Goal: Information Seeking & Learning: Learn about a topic

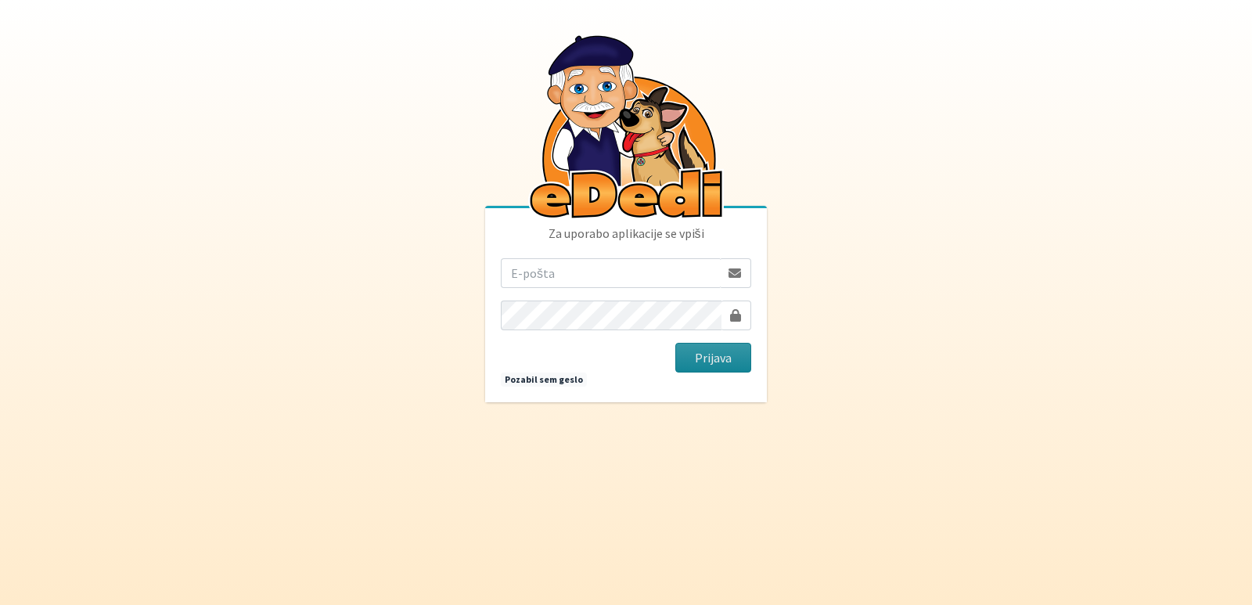
type input "vanja.kopac@gmail.com"
click at [688, 358] on button "Prijava" at bounding box center [713, 358] width 76 height 30
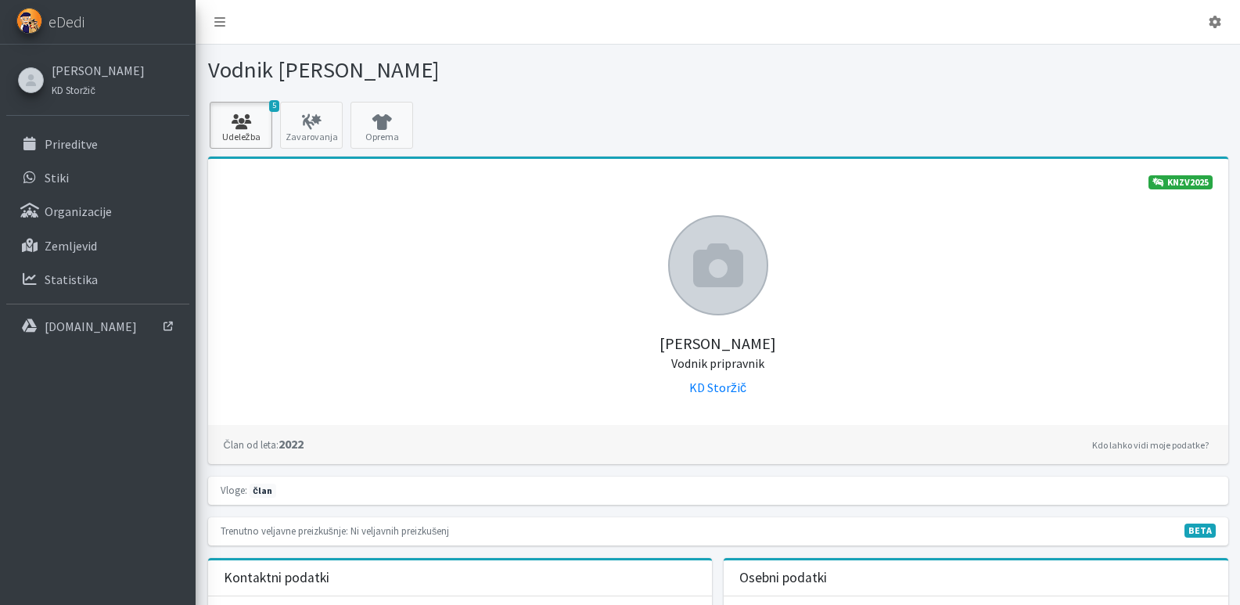
click at [251, 117] on icon at bounding box center [240, 122] width 53 height 16
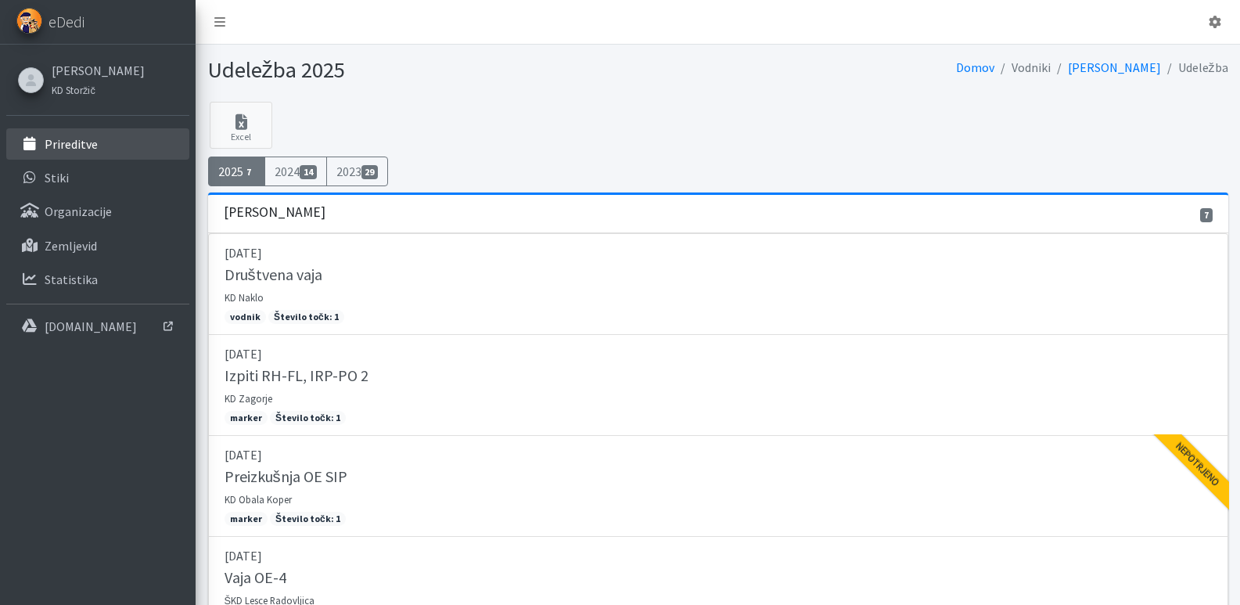
click at [61, 140] on p "Prireditve" at bounding box center [71, 144] width 53 height 16
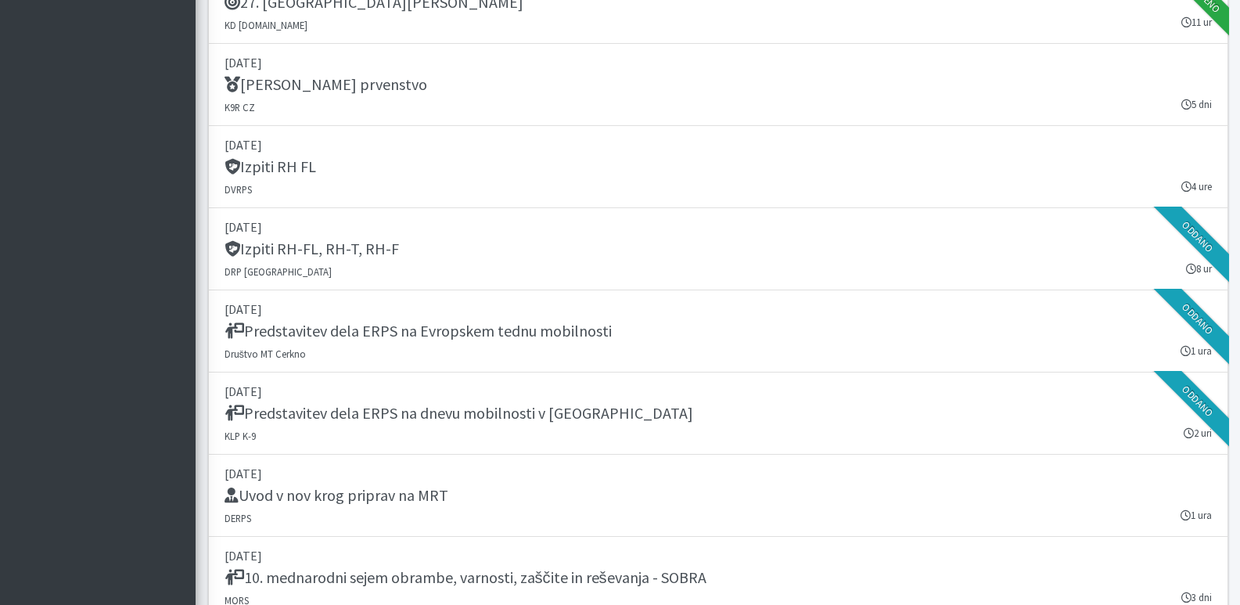
scroll to position [2269, 0]
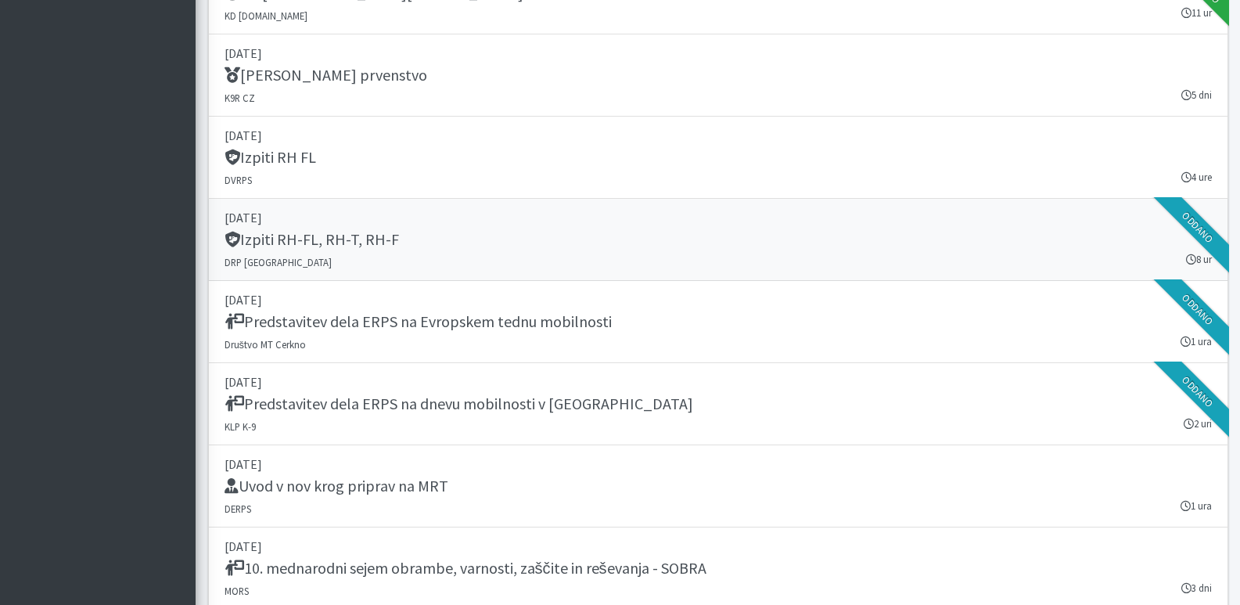
click at [304, 233] on h5 "Izpiti RH-FL, RH-T, RH-F" at bounding box center [312, 239] width 174 height 19
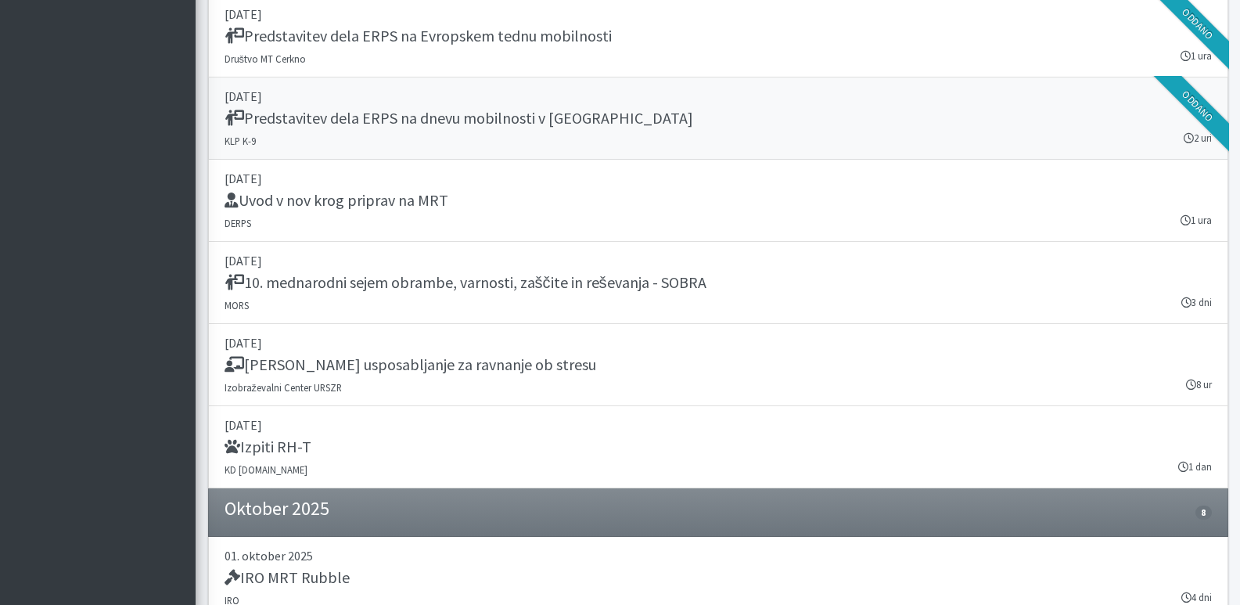
scroll to position [2582, 0]
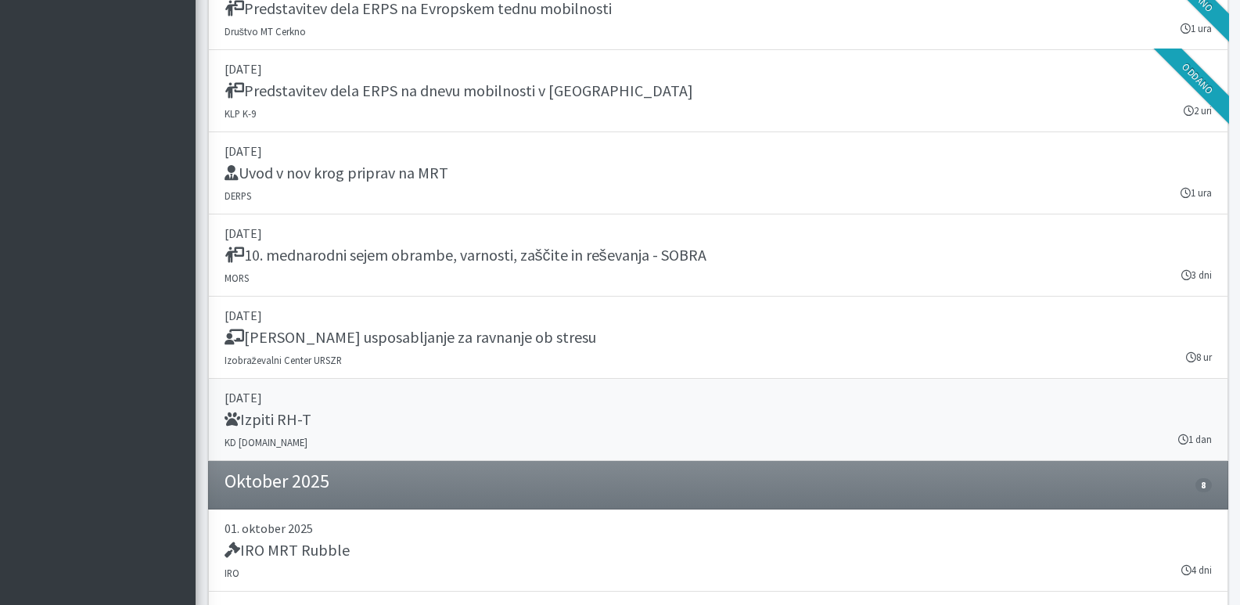
click at [264, 415] on h5 "Izpiti RH-T" at bounding box center [268, 419] width 87 height 19
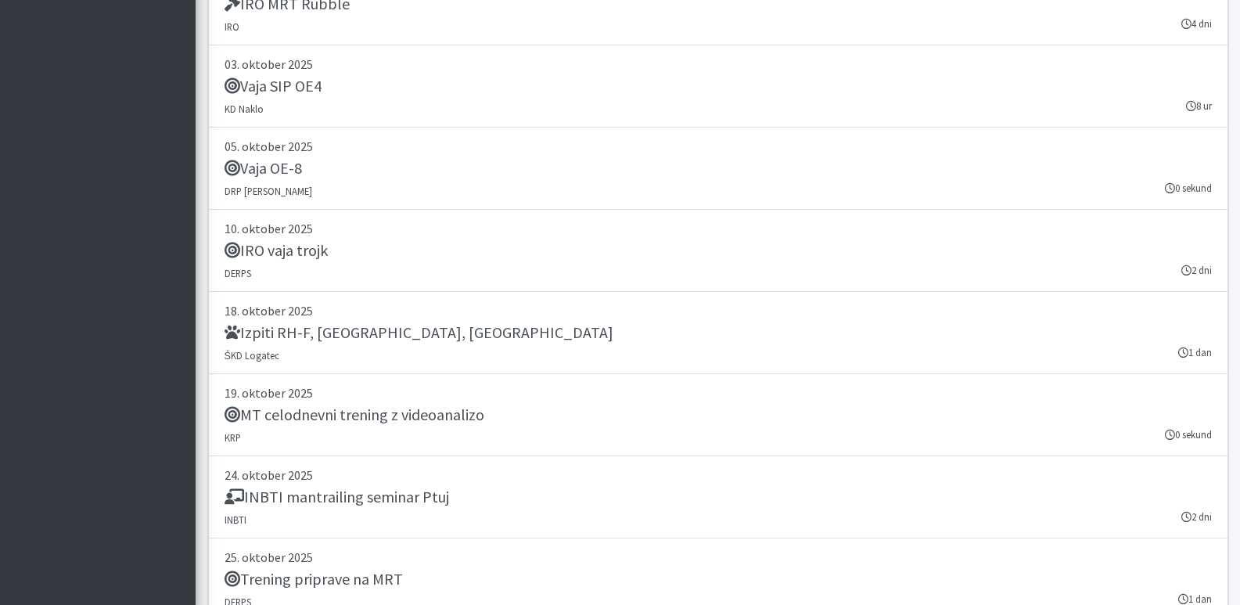
scroll to position [3129, 0]
click at [295, 333] on h5 "Izpiti RH-F, FL, MT" at bounding box center [419, 331] width 389 height 19
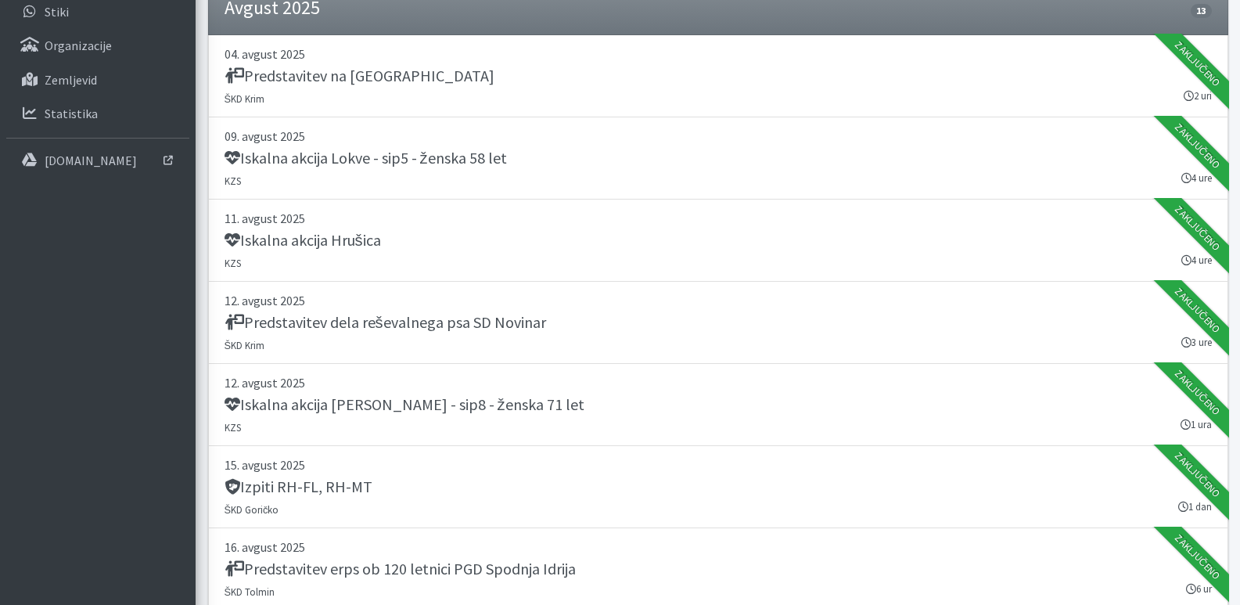
scroll to position [0, 0]
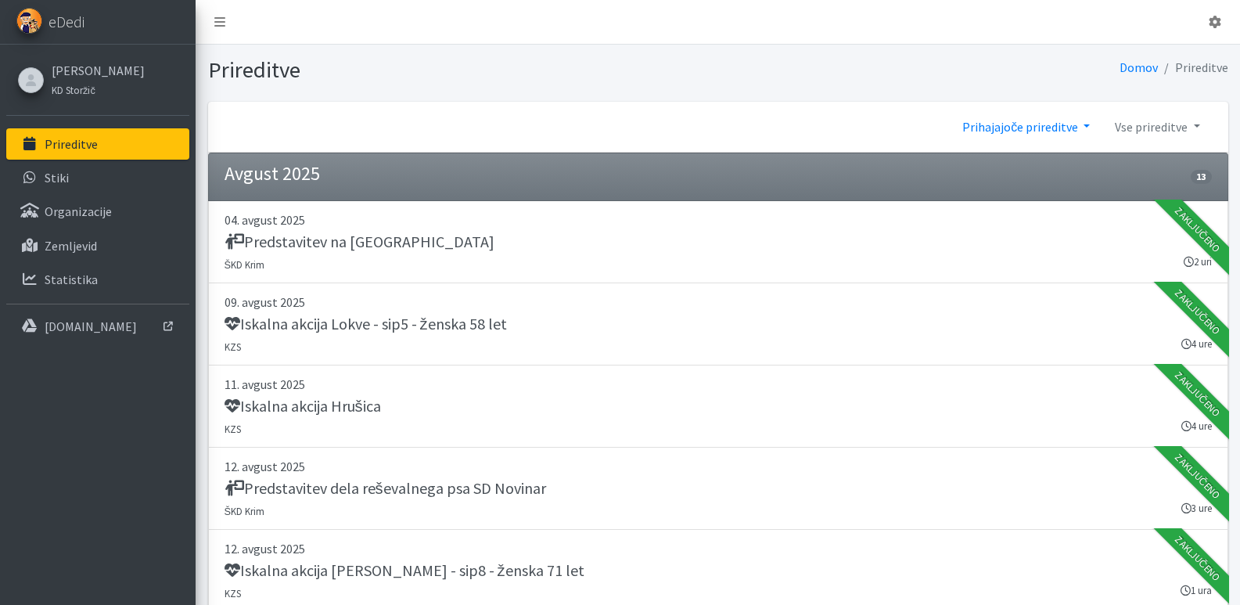
click at [1042, 124] on link "Prihajajoče prireditve" at bounding box center [1026, 126] width 153 height 31
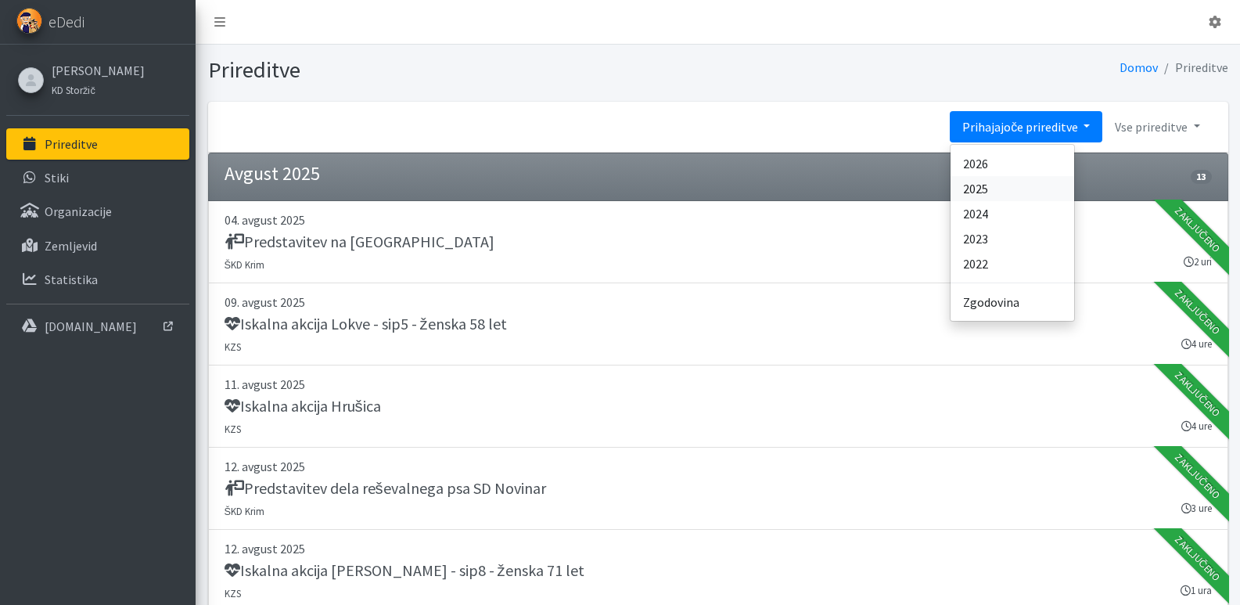
click at [974, 191] on link "2025" at bounding box center [1013, 188] width 124 height 25
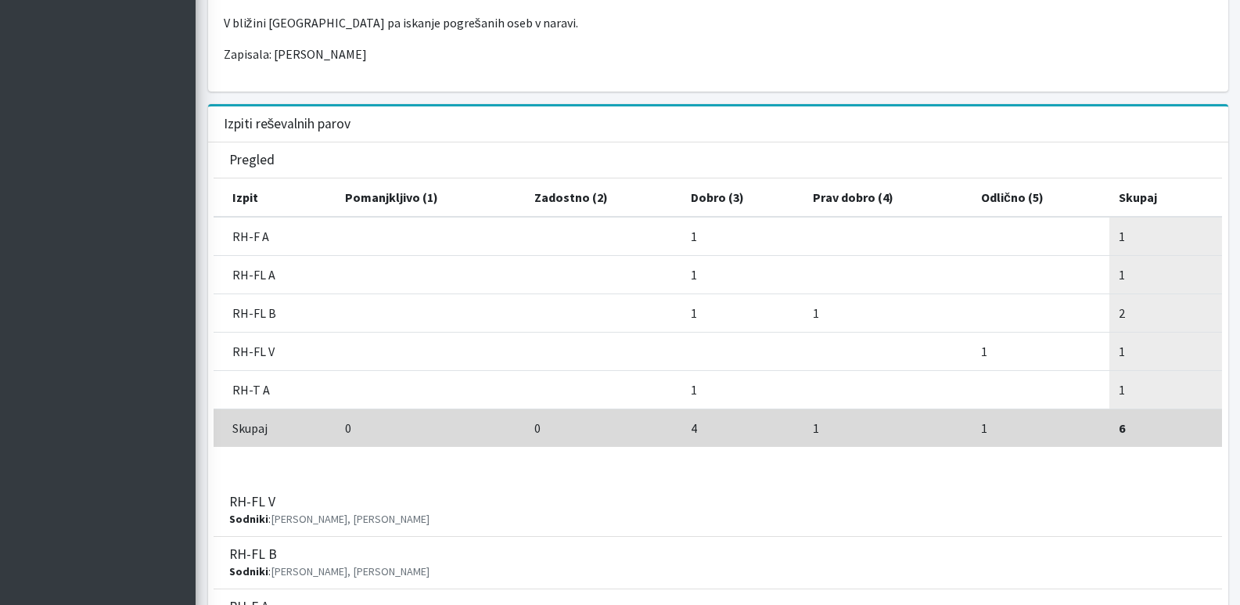
scroll to position [626, 0]
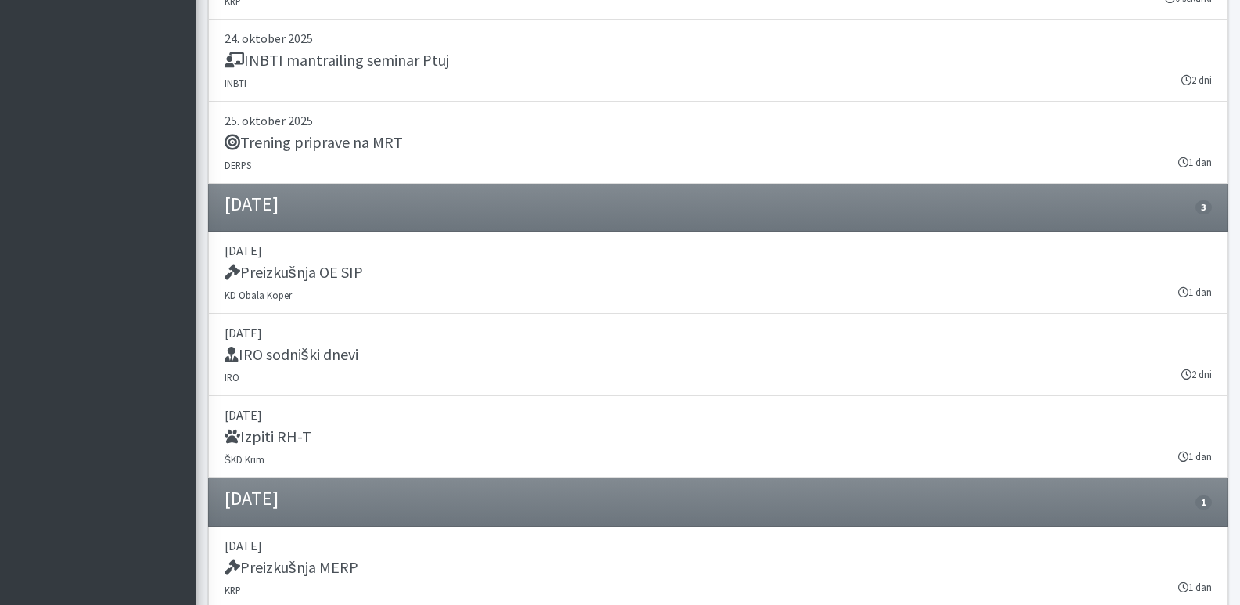
scroll to position [20558, 0]
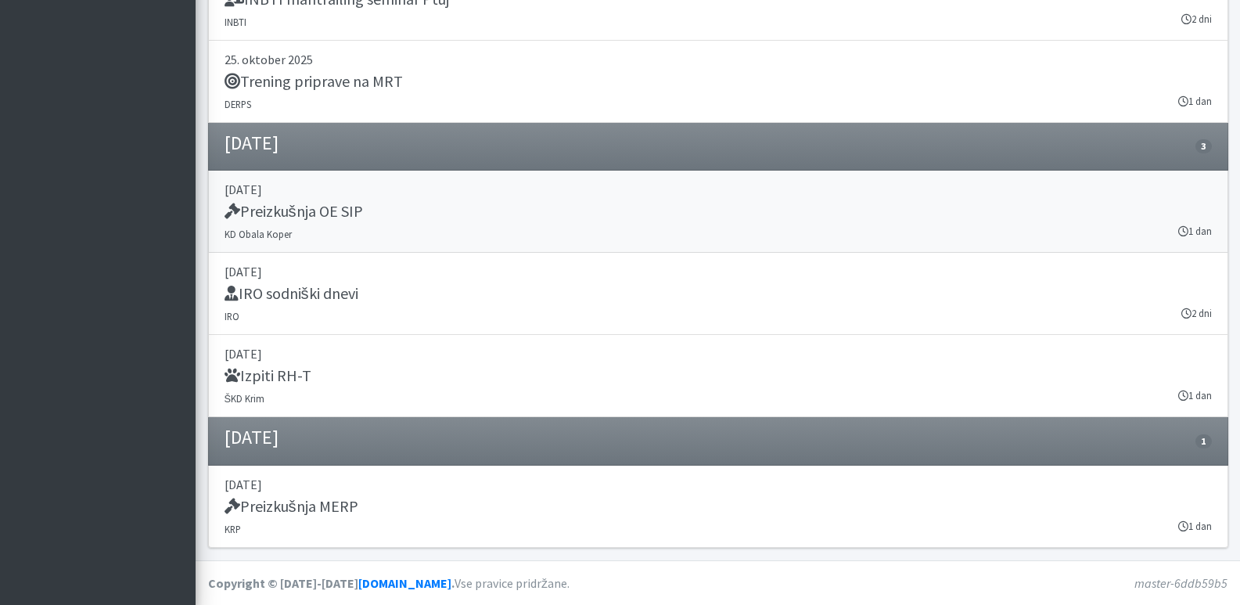
click at [269, 214] on h5 "Preizkušnja OE SIP" at bounding box center [294, 211] width 138 height 19
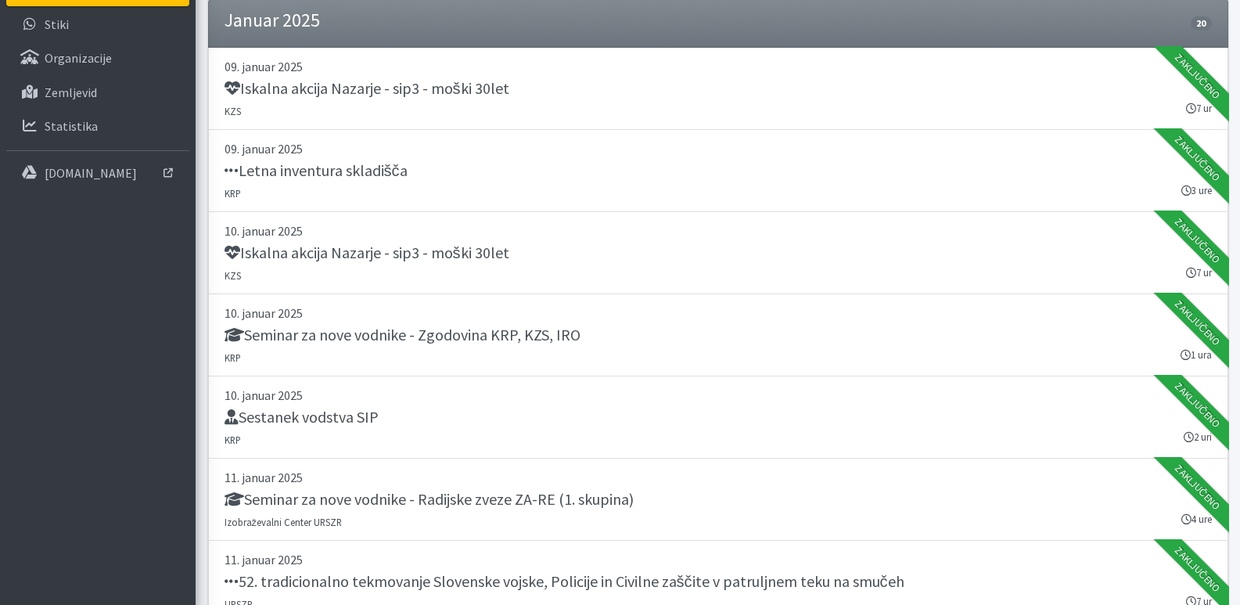
scroll to position [0, 0]
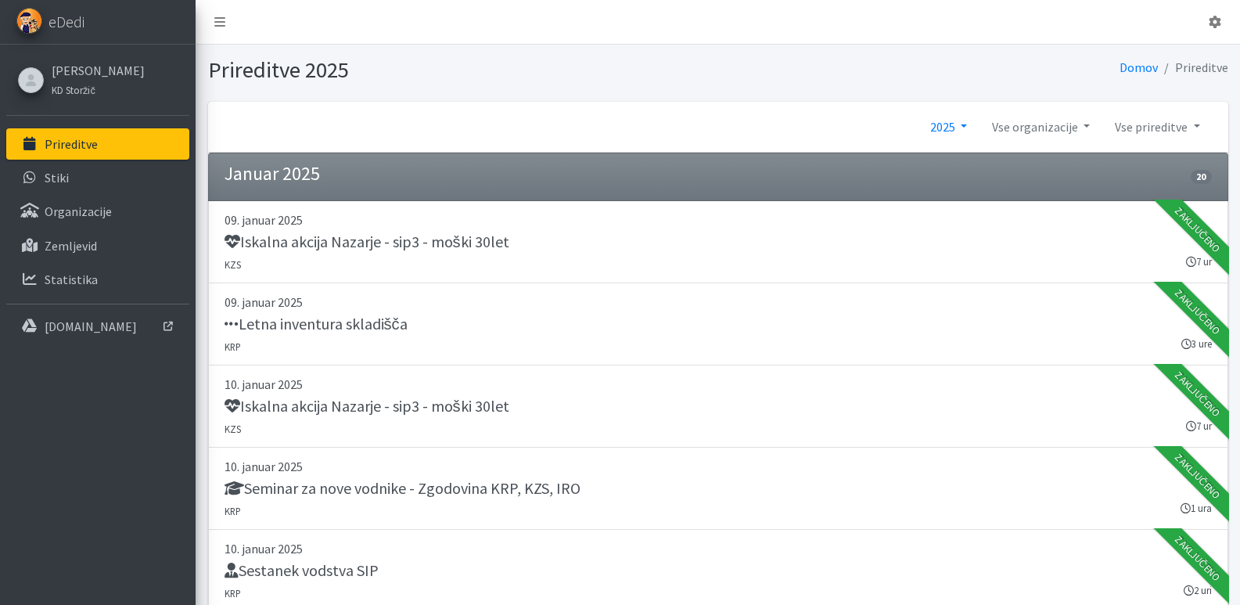
click at [943, 122] on link "2025" at bounding box center [949, 126] width 62 height 31
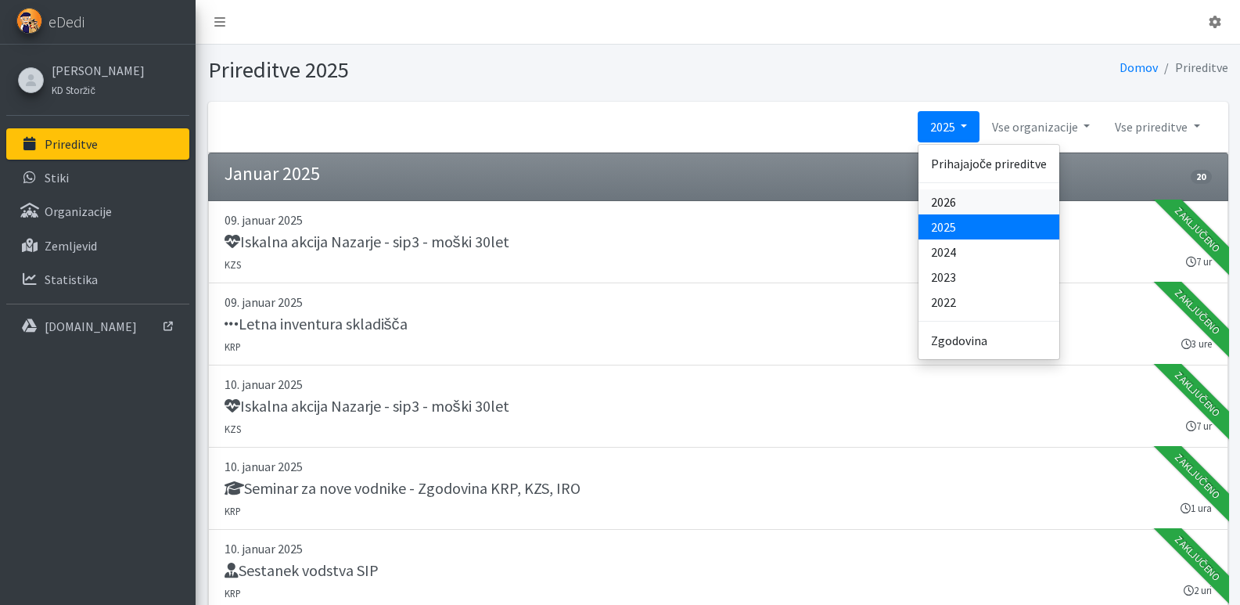
click at [946, 201] on link "2026" at bounding box center [988, 201] width 141 height 25
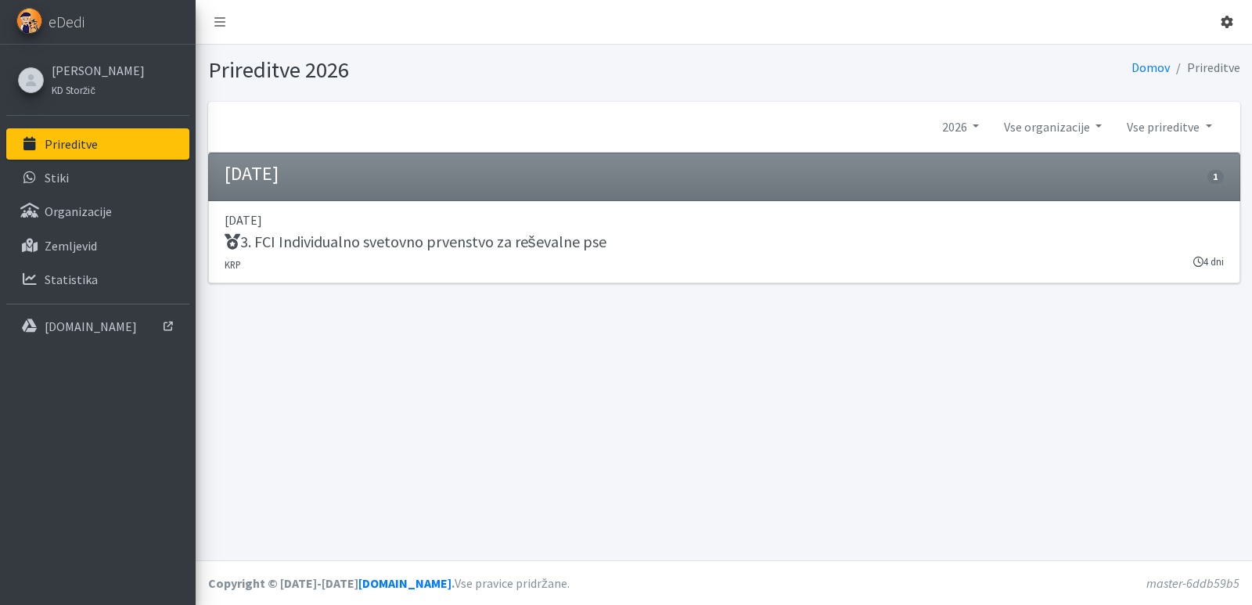
click at [1224, 27] on icon at bounding box center [1226, 22] width 13 height 13
click at [1178, 54] on link "Odjavi se" at bounding box center [1183, 58] width 124 height 25
